Goal: Transaction & Acquisition: Subscribe to service/newsletter

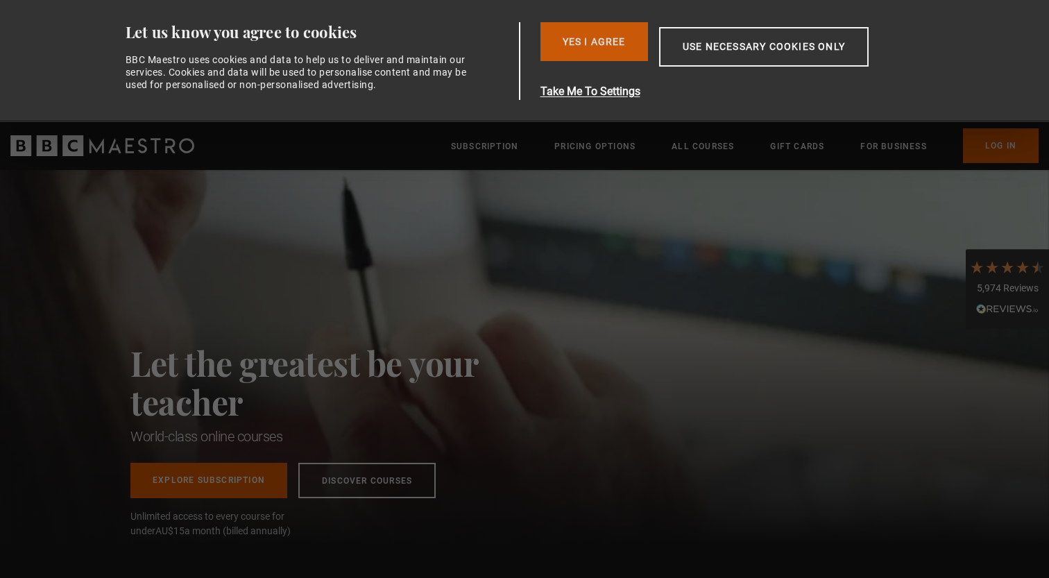
click at [610, 53] on button "Yes I Agree" at bounding box center [594, 41] width 108 height 39
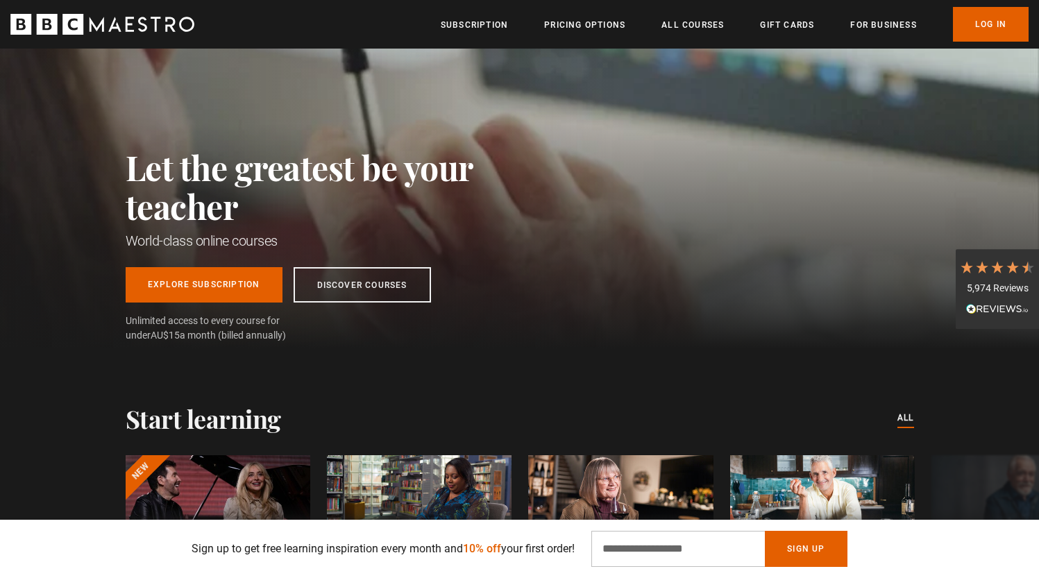
scroll to position [78, 0]
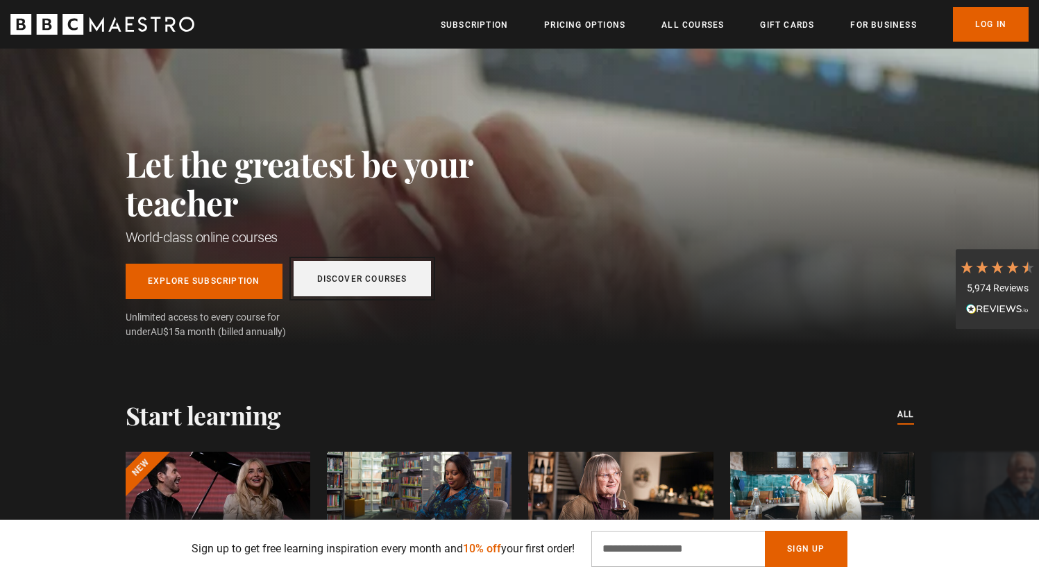
click at [347, 279] on link "Discover Courses" at bounding box center [361, 278] width 137 height 35
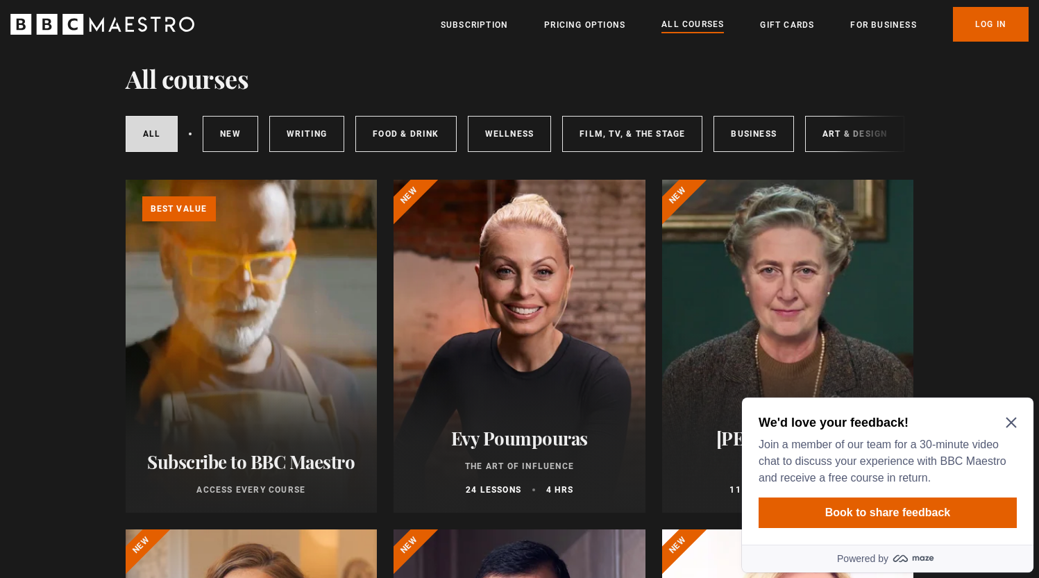
click at [1010, 427] on icon "Close Maze Prompt" at bounding box center [1010, 422] width 11 height 11
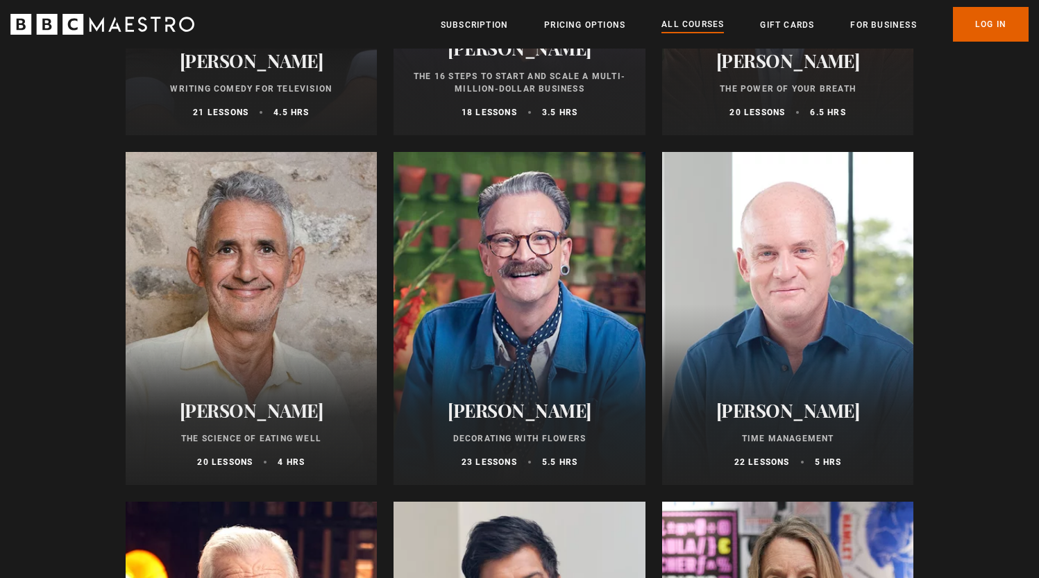
scroll to position [1822, 0]
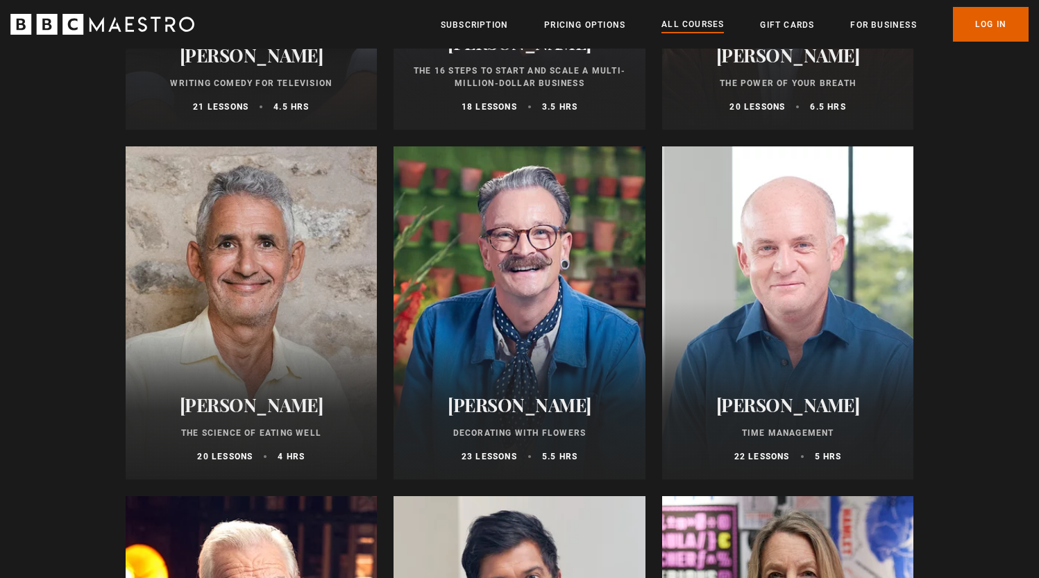
click at [511, 53] on h2 "Steven Bartlett" at bounding box center [519, 43] width 219 height 22
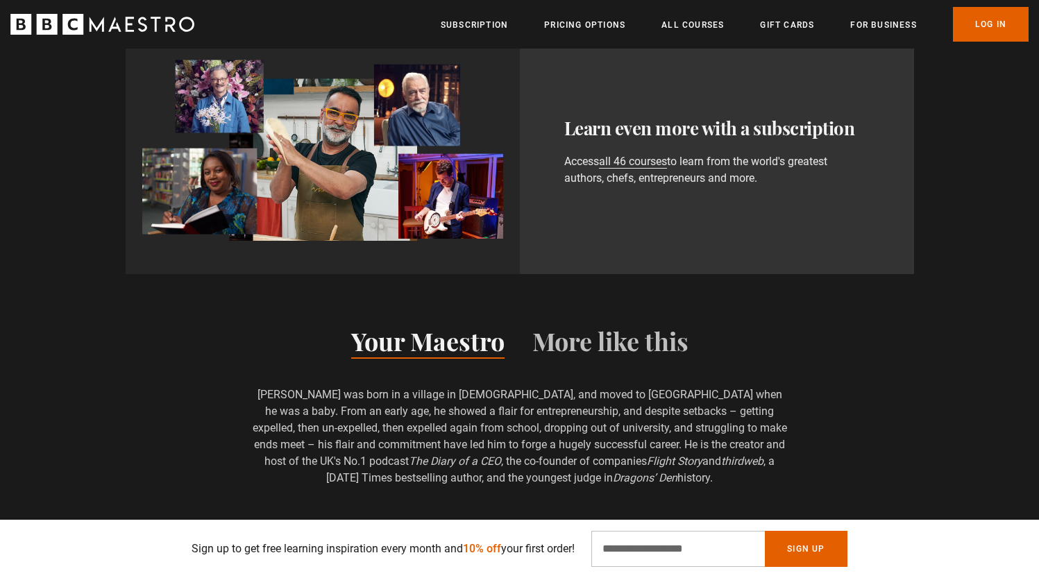
scroll to position [831, 0]
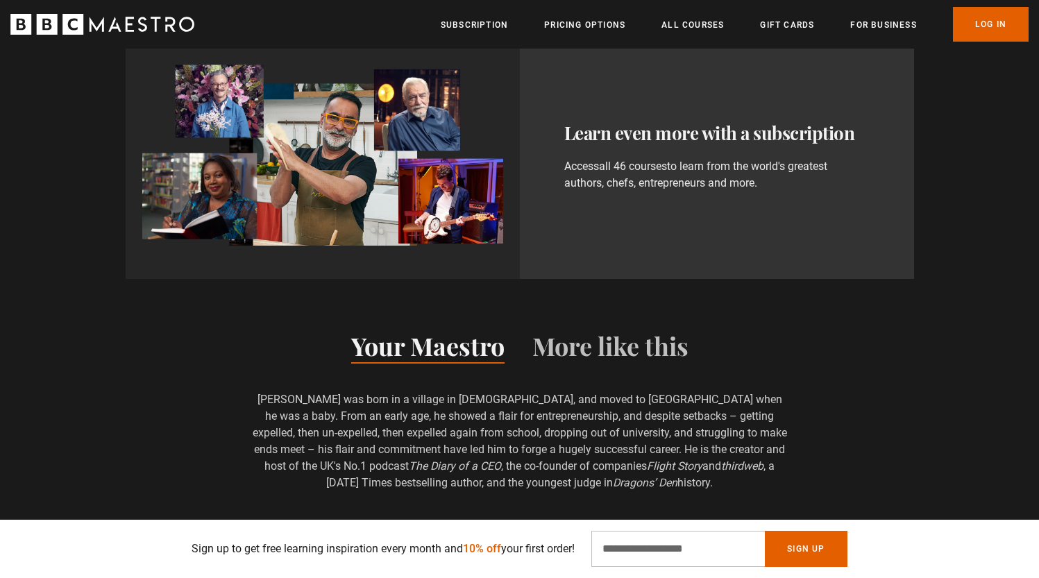
click at [629, 160] on link "all 46 courses" at bounding box center [633, 167] width 68 height 14
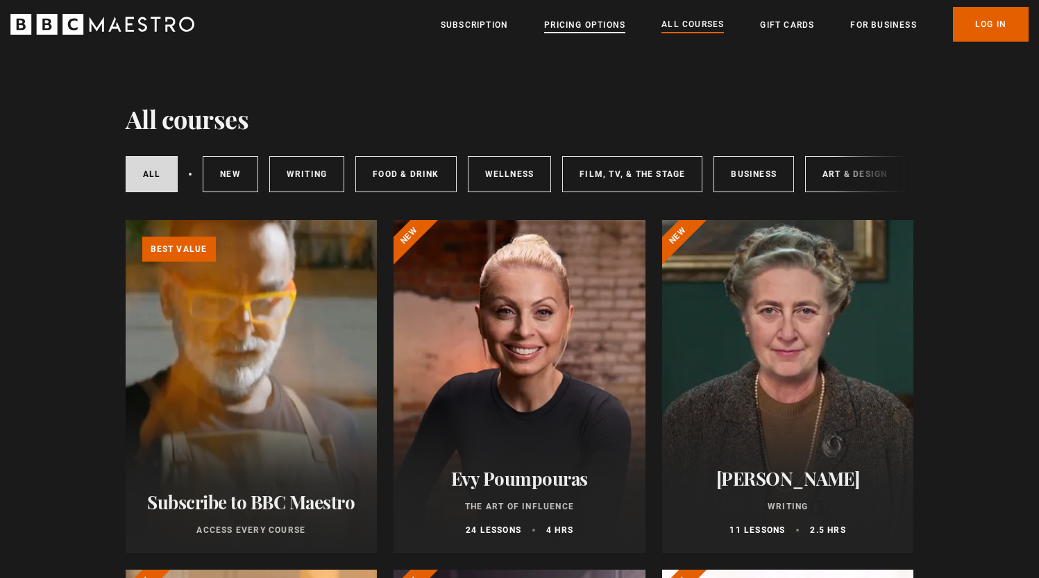
click at [573, 26] on link "Pricing Options" at bounding box center [584, 25] width 81 height 14
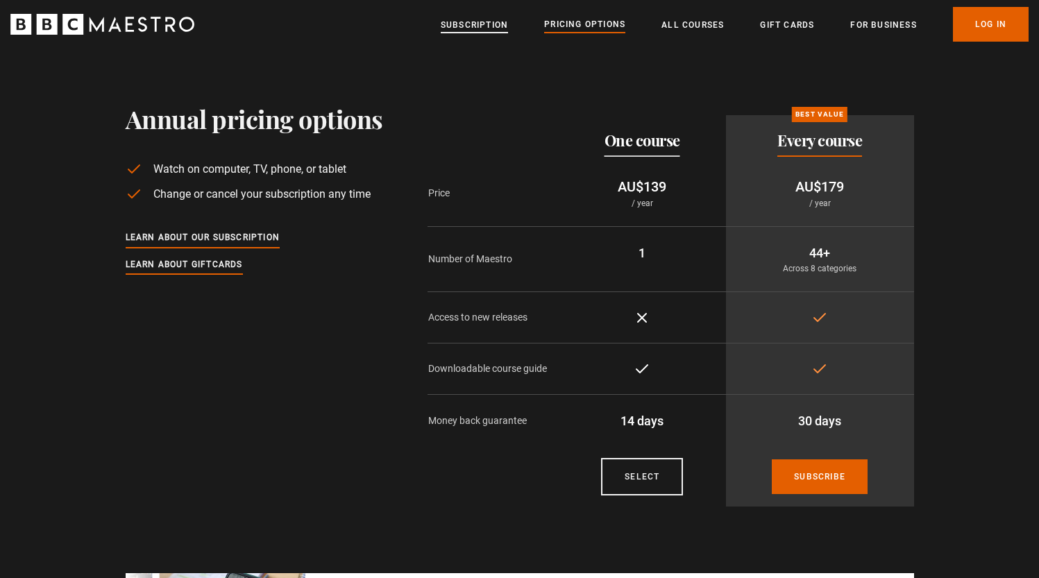
click at [461, 26] on link "Subscription" at bounding box center [474, 25] width 67 height 14
